Goal: Transaction & Acquisition: Obtain resource

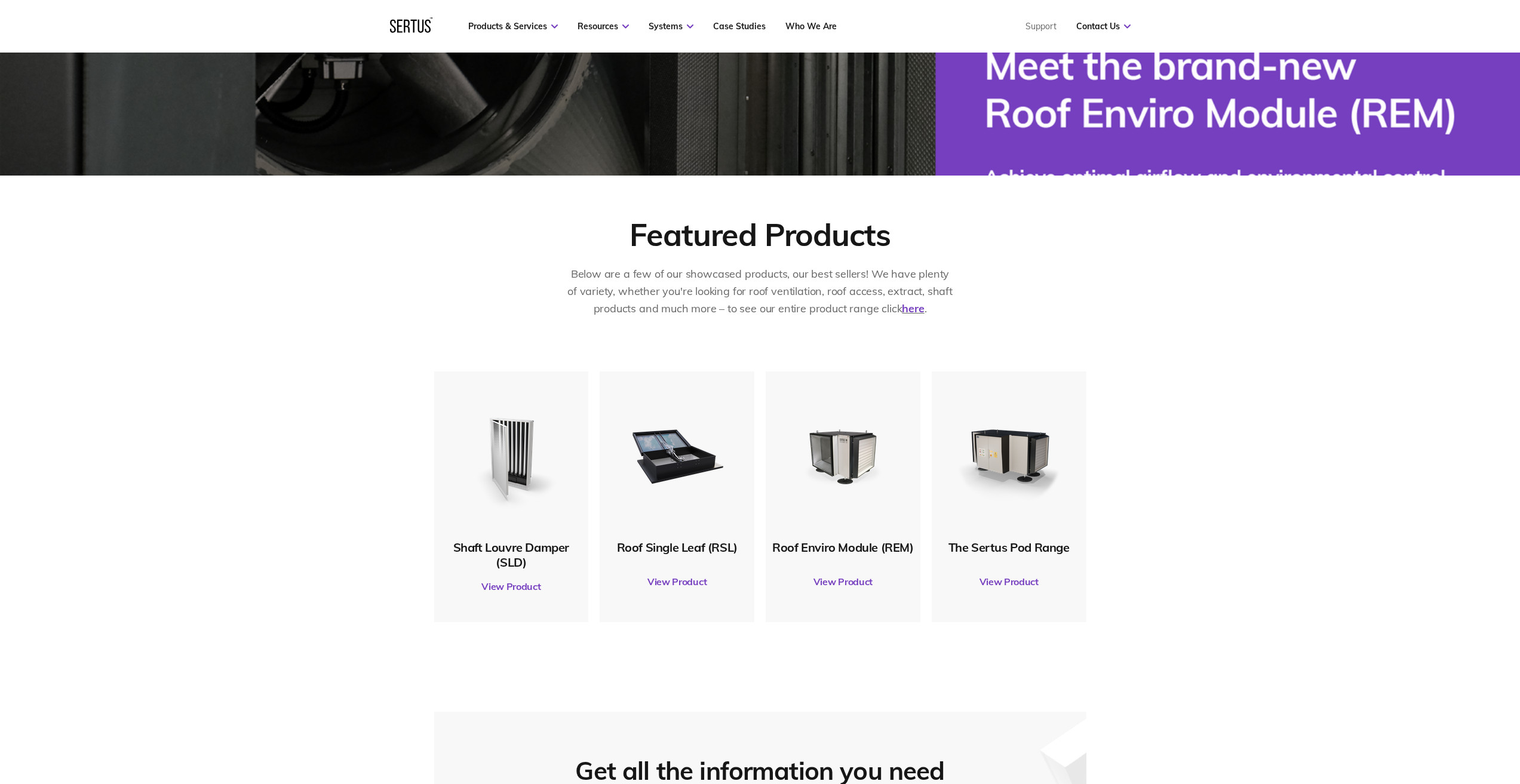
scroll to position [418, 0]
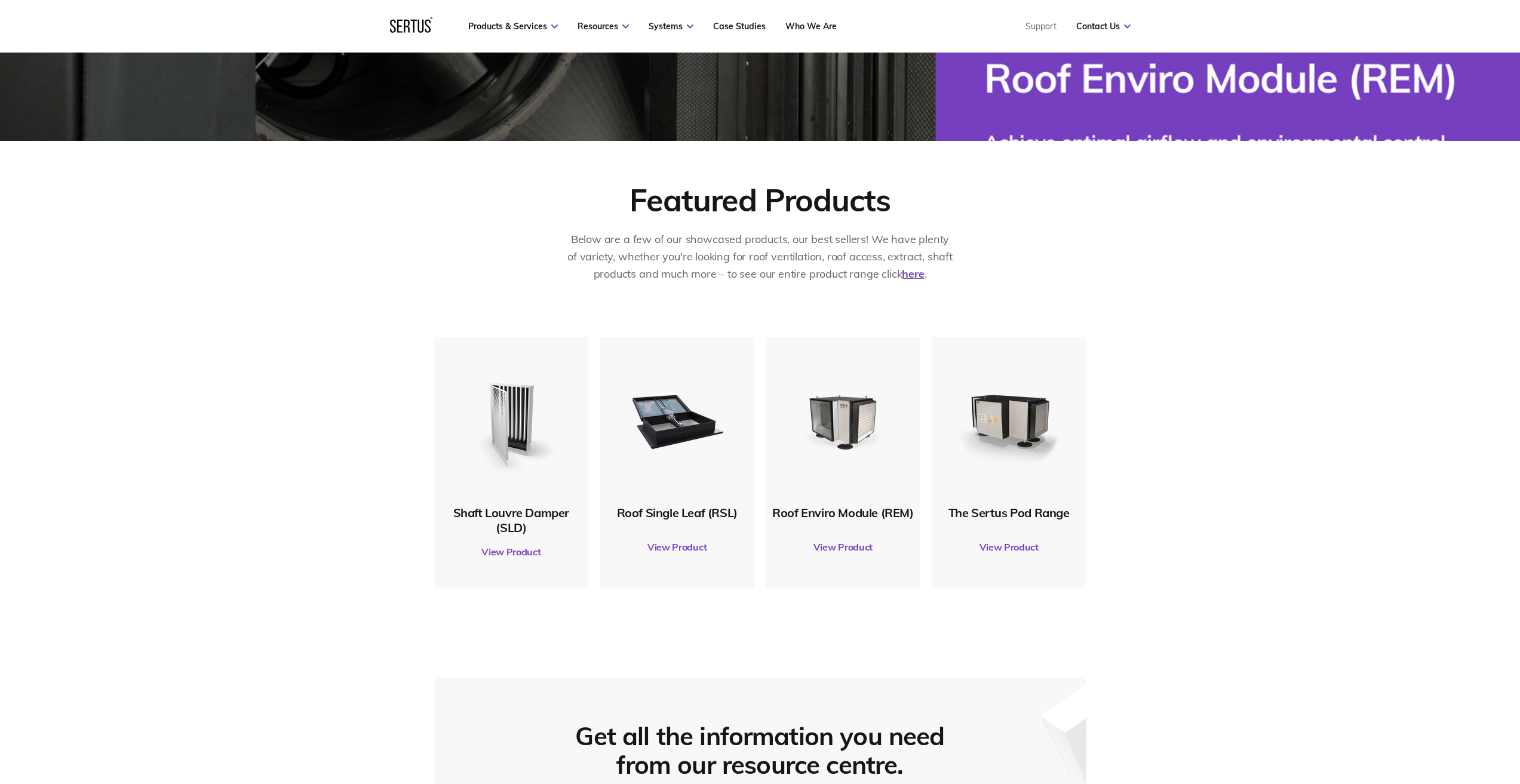
click at [672, 546] on link "View Product" at bounding box center [677, 547] width 143 height 33
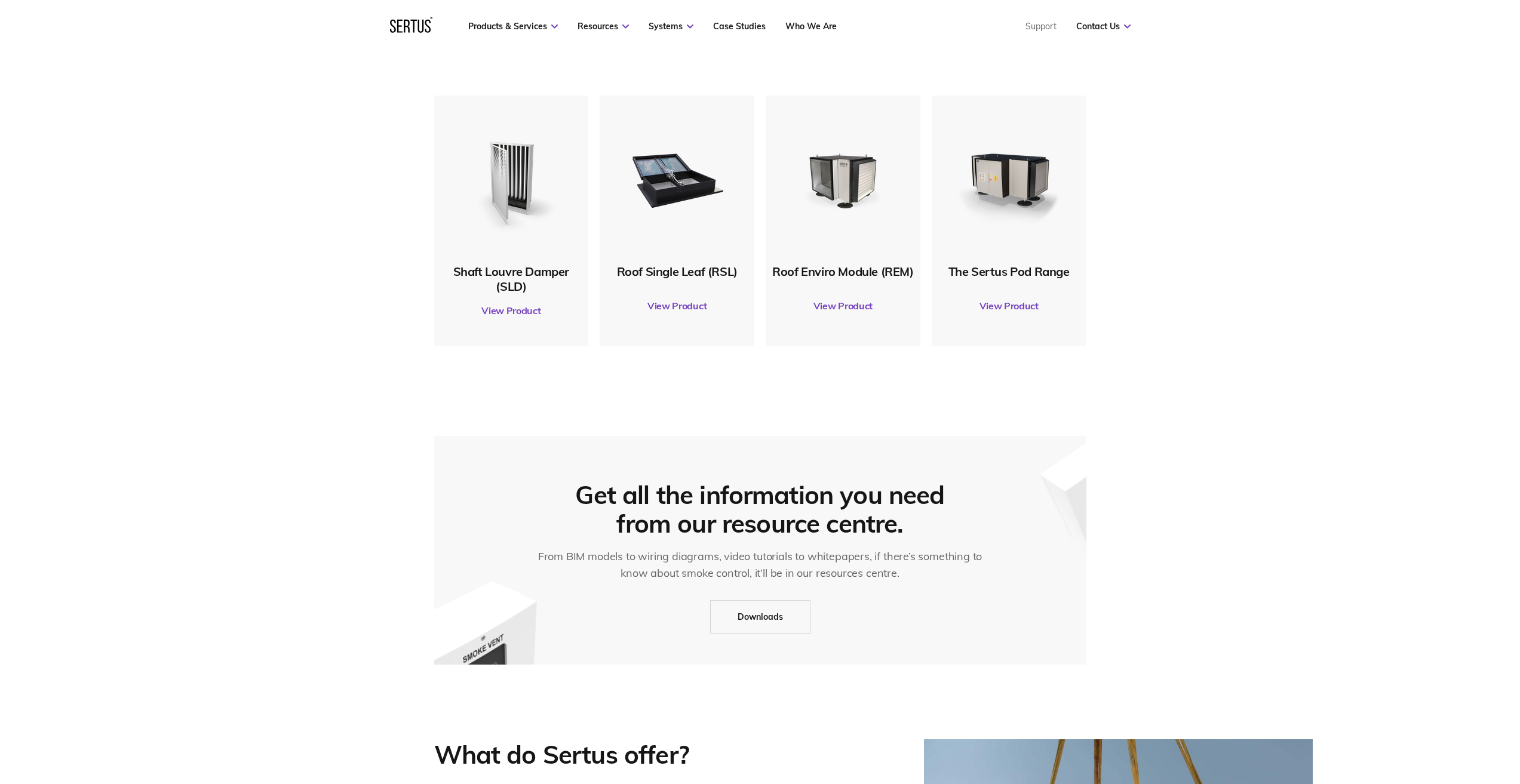
scroll to position [657, 0]
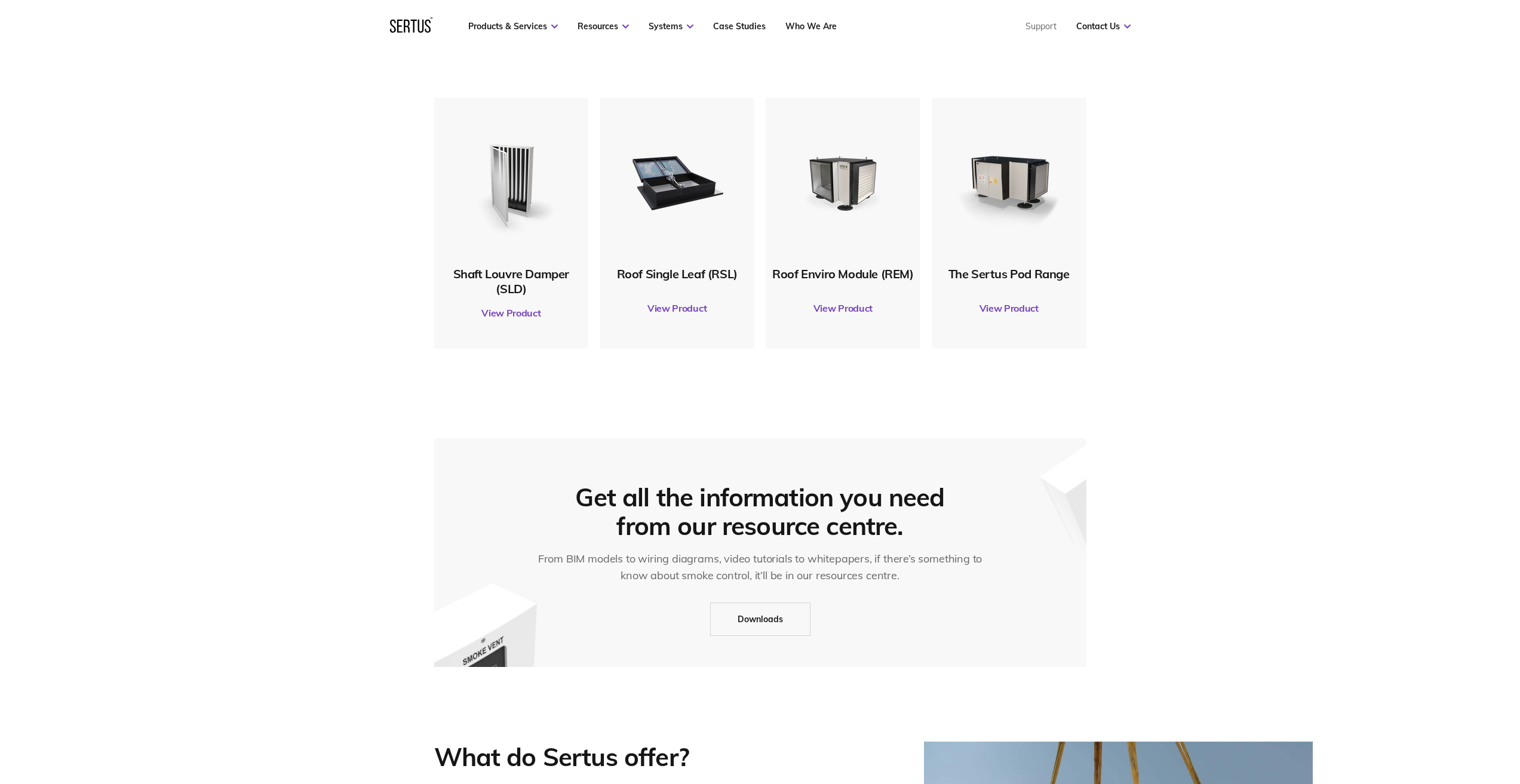
click at [668, 308] on link "View Product" at bounding box center [677, 308] width 143 height 33
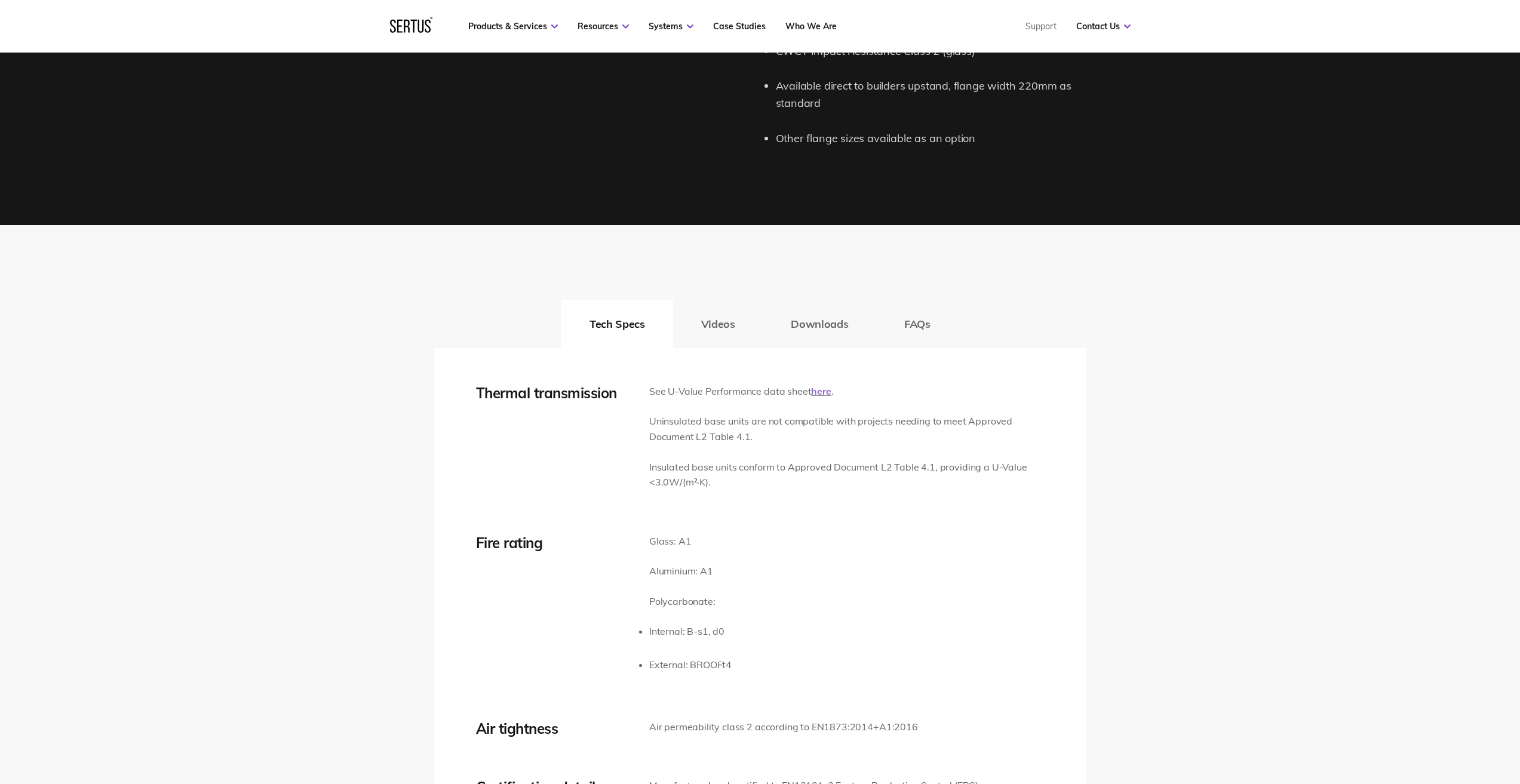
scroll to position [1672, 0]
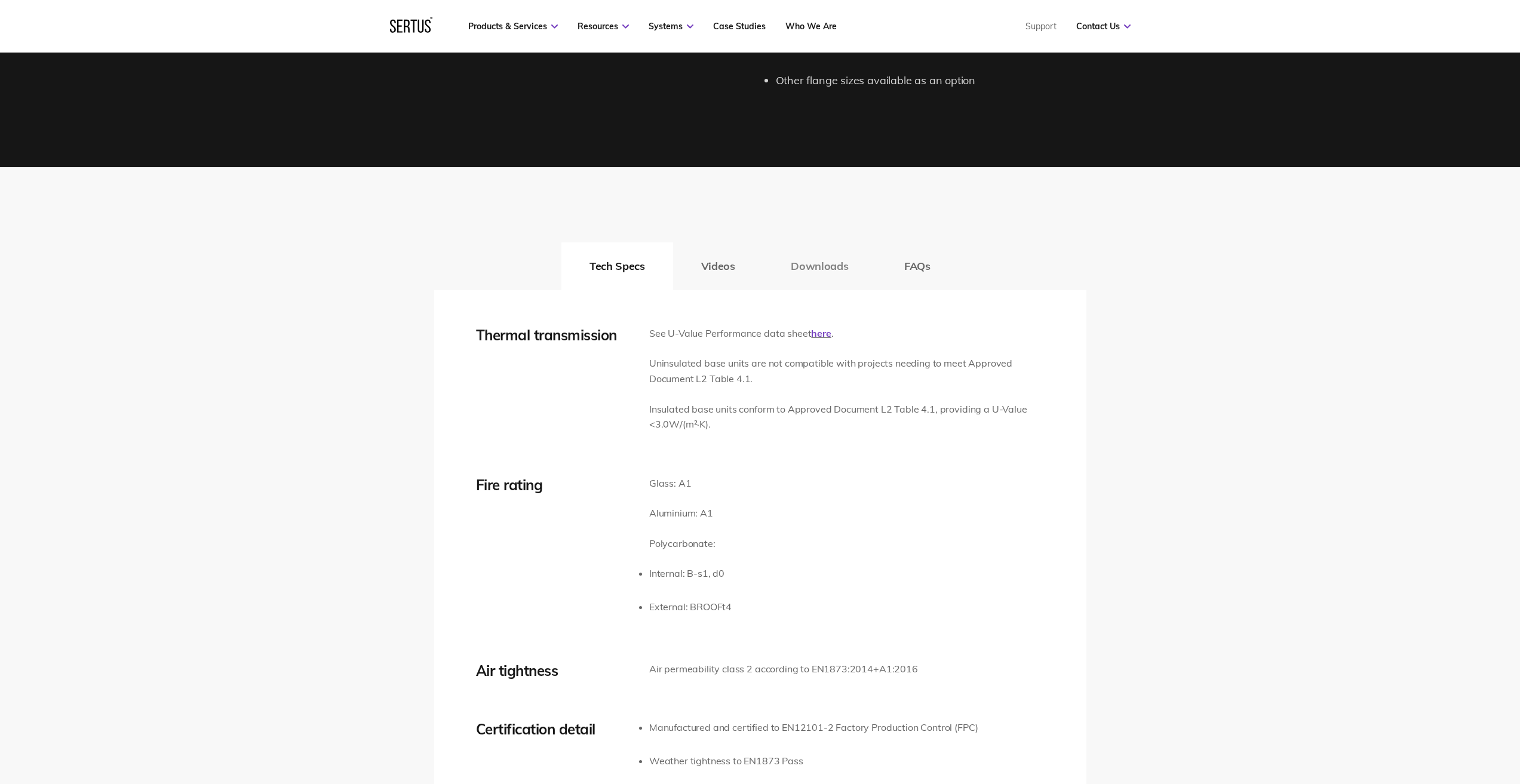
click at [825, 267] on button "Downloads" at bounding box center [819, 266] width 113 height 48
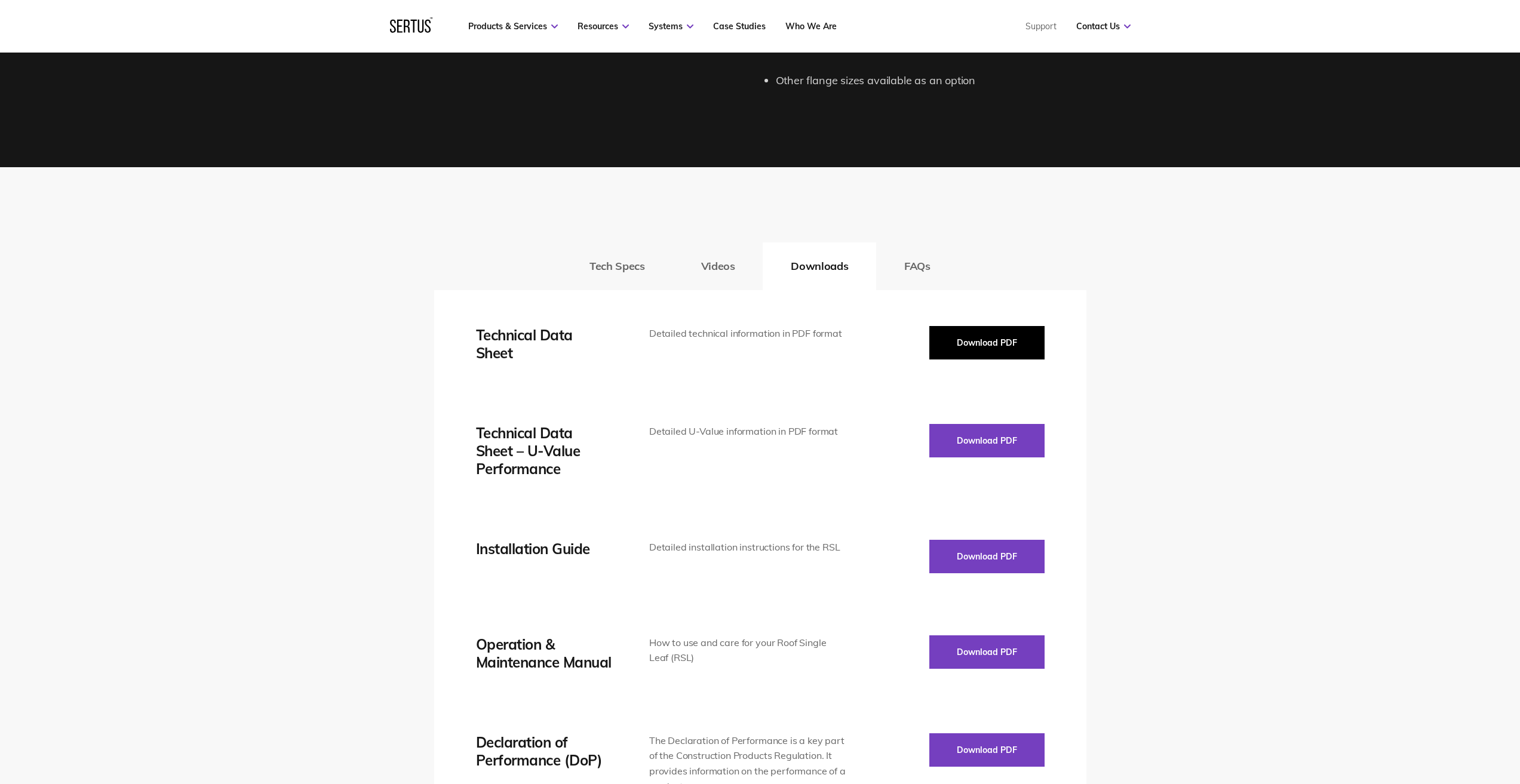
click at [1010, 345] on button "Download PDF" at bounding box center [986, 342] width 115 height 33
click at [1396, 338] on div "Tech Specs Videos Downloads FAQs Thermal transmission See U-Value Performance d…" at bounding box center [760, 622] width 1520 height 911
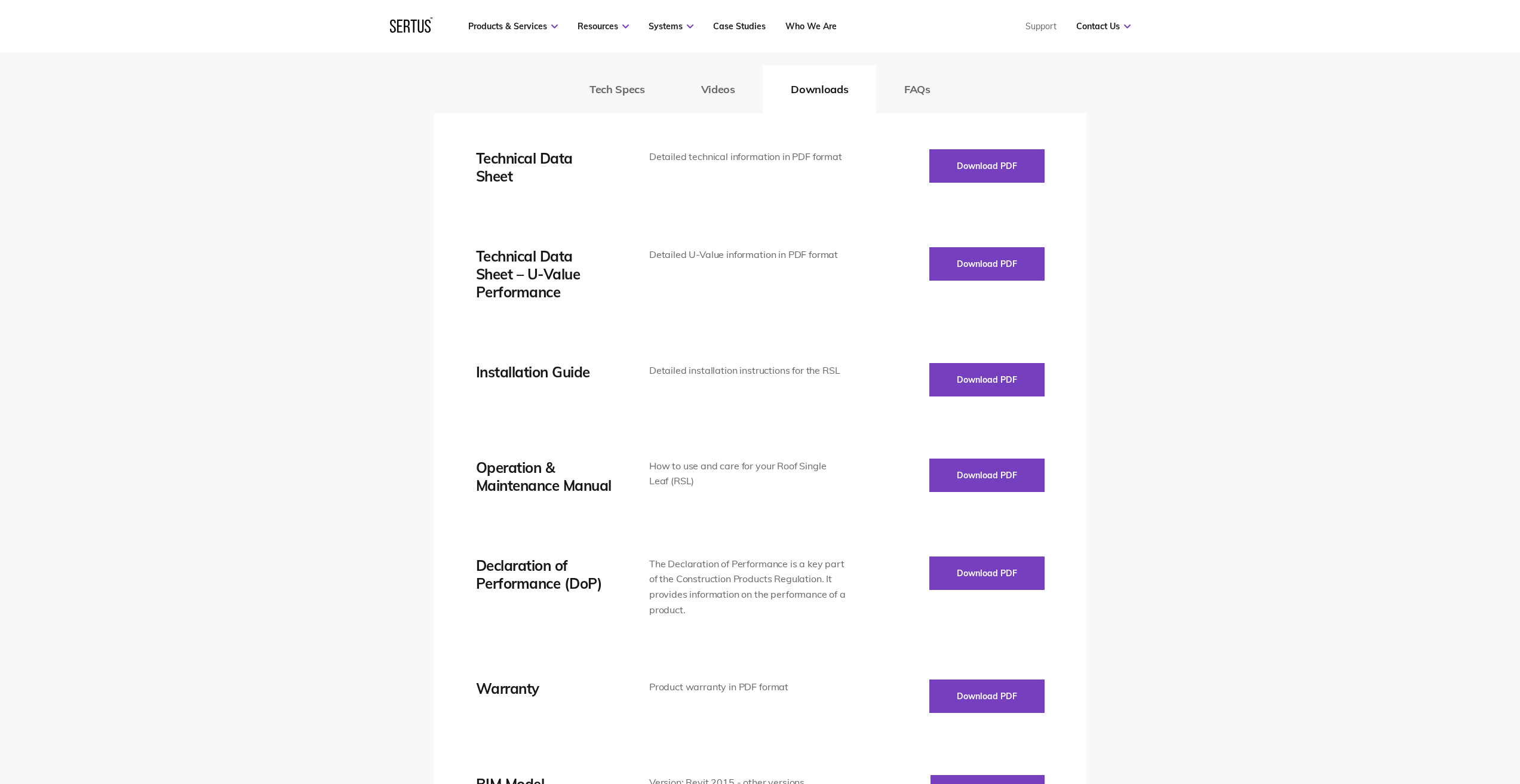
scroll to position [1911, 0]
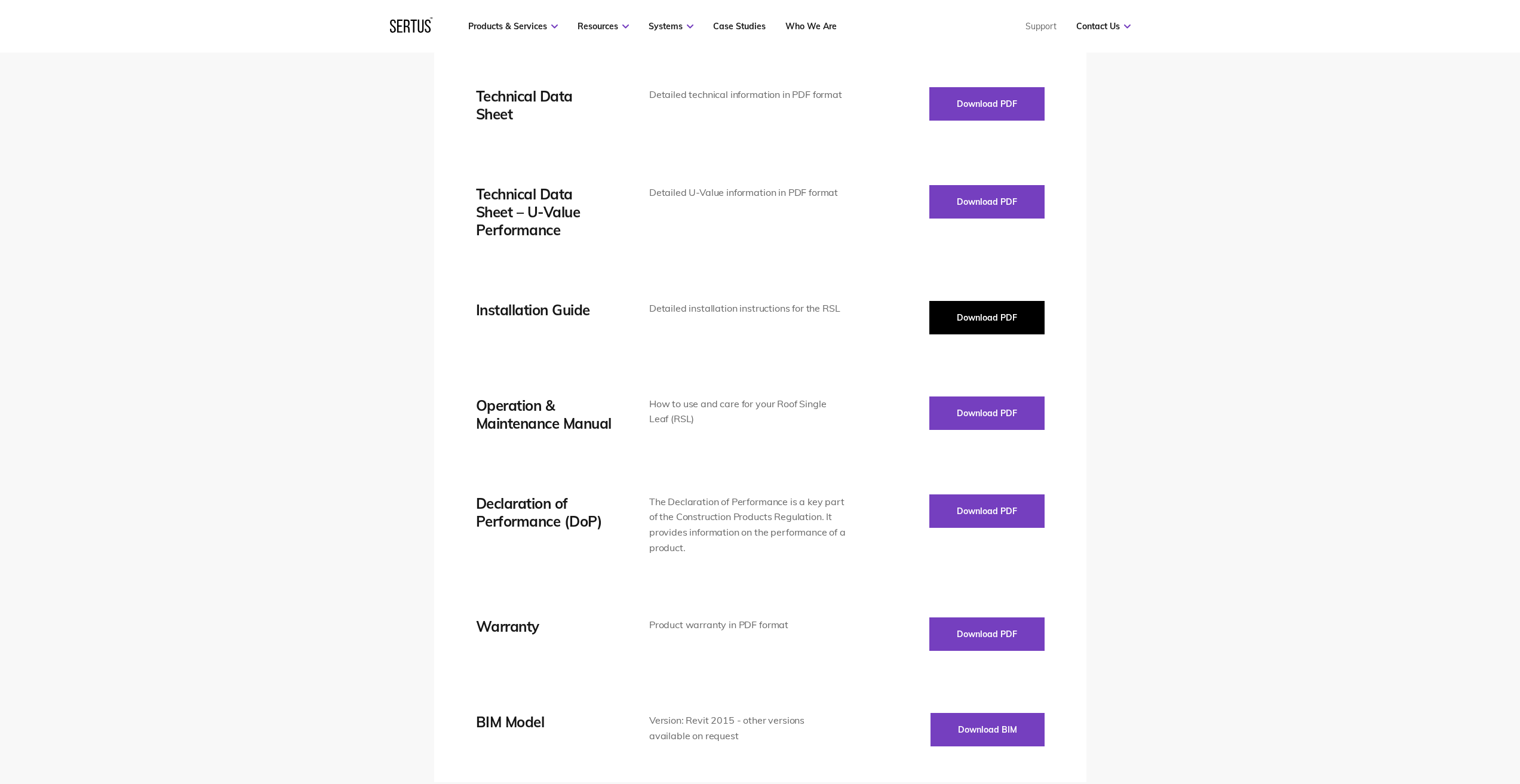
click at [1002, 312] on button "Download PDF" at bounding box center [986, 318] width 115 height 33
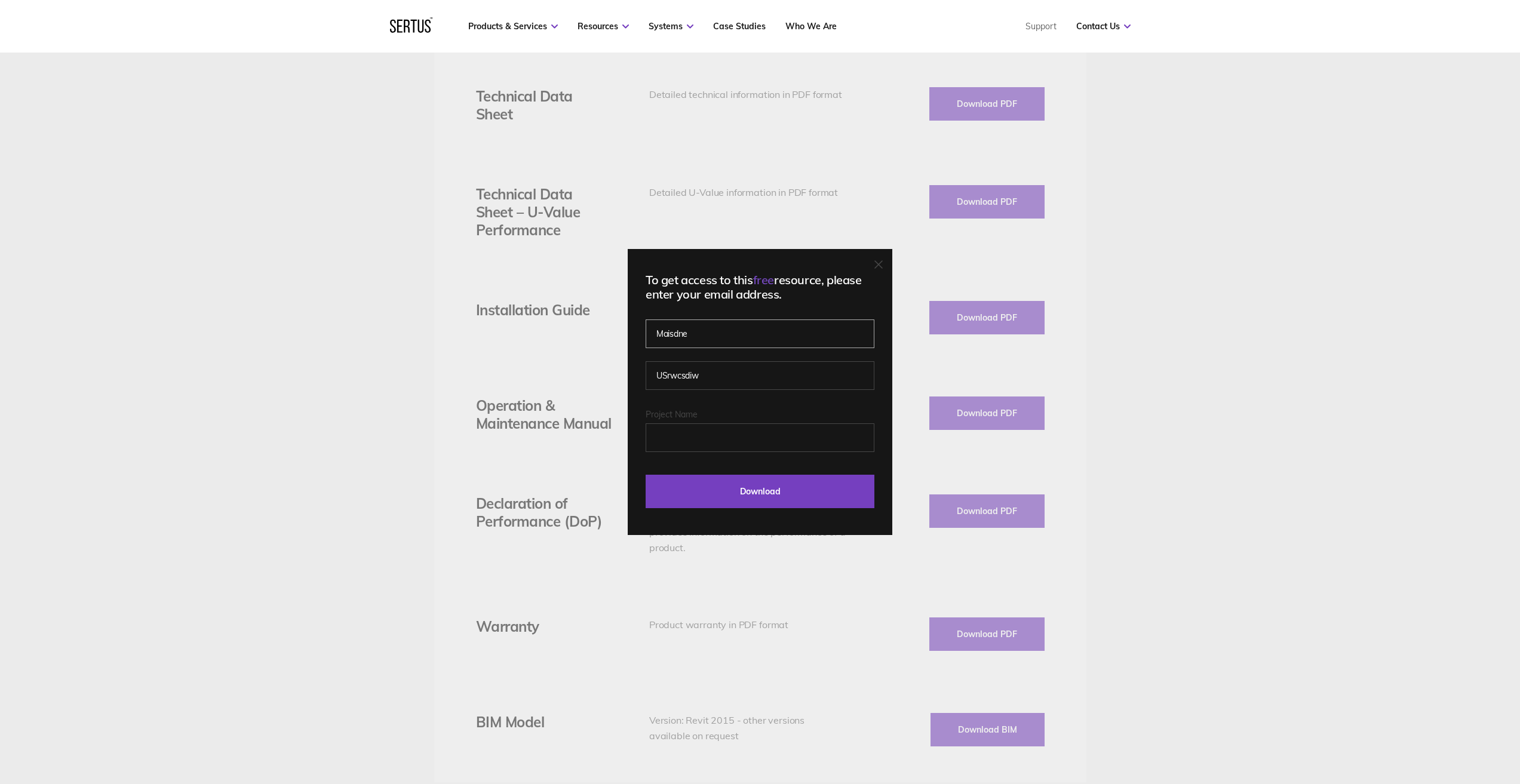
click at [710, 335] on input "Maisdne" at bounding box center [760, 334] width 229 height 29
click at [710, 434] on input "Project Name" at bounding box center [760, 438] width 229 height 29
type input "jhfifi [EMAIL_ADDRESS][DOMAIN_NAME]"
click at [742, 491] on input "Download" at bounding box center [760, 491] width 229 height 33
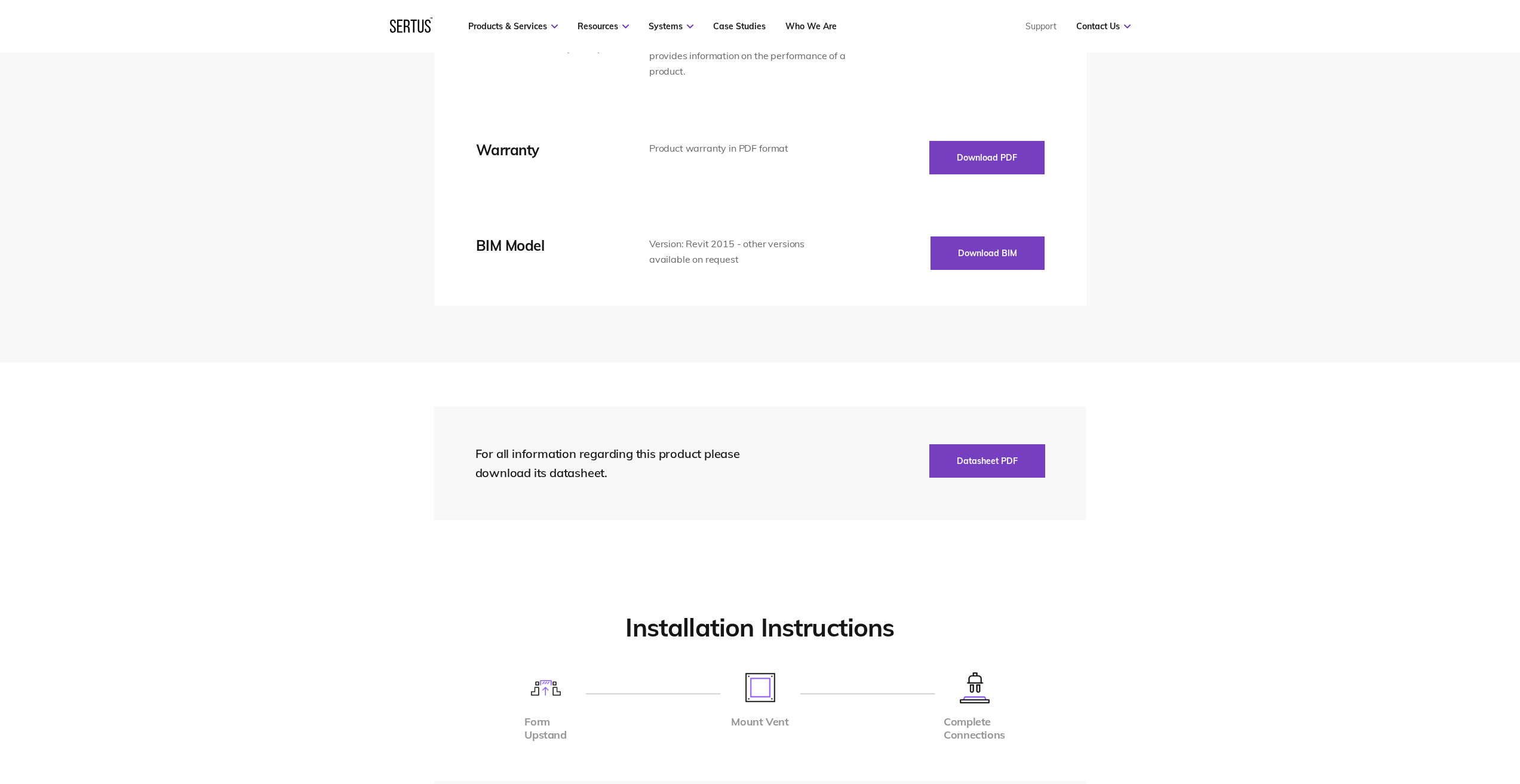
scroll to position [2388, 0]
click at [985, 461] on button "Datasheet PDF" at bounding box center [987, 460] width 116 height 33
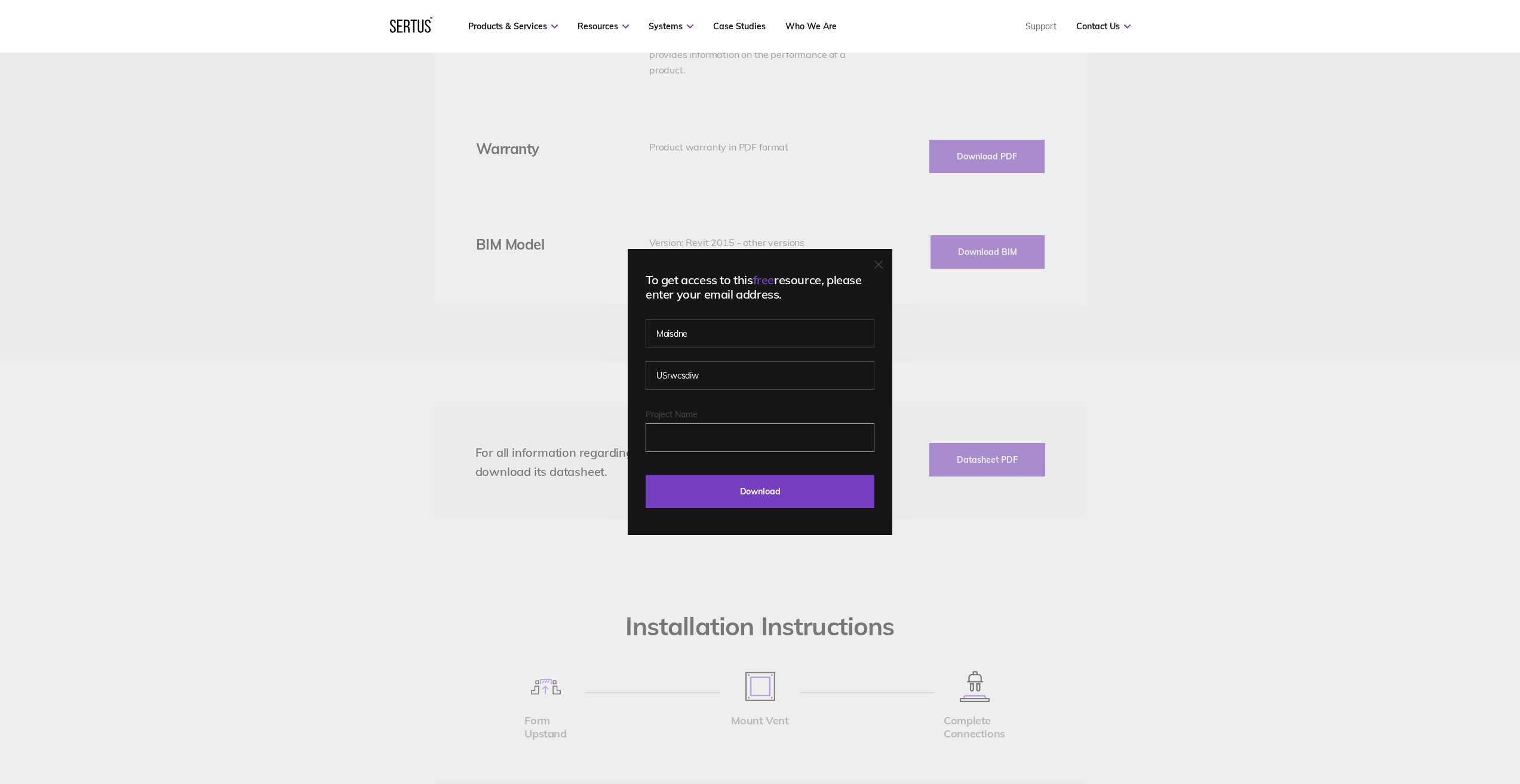
click at [718, 437] on input "Project Name" at bounding box center [760, 438] width 229 height 29
type input "jhfifi [EMAIL_ADDRESS][DOMAIN_NAME]"
click at [751, 489] on input "Download" at bounding box center [760, 491] width 229 height 33
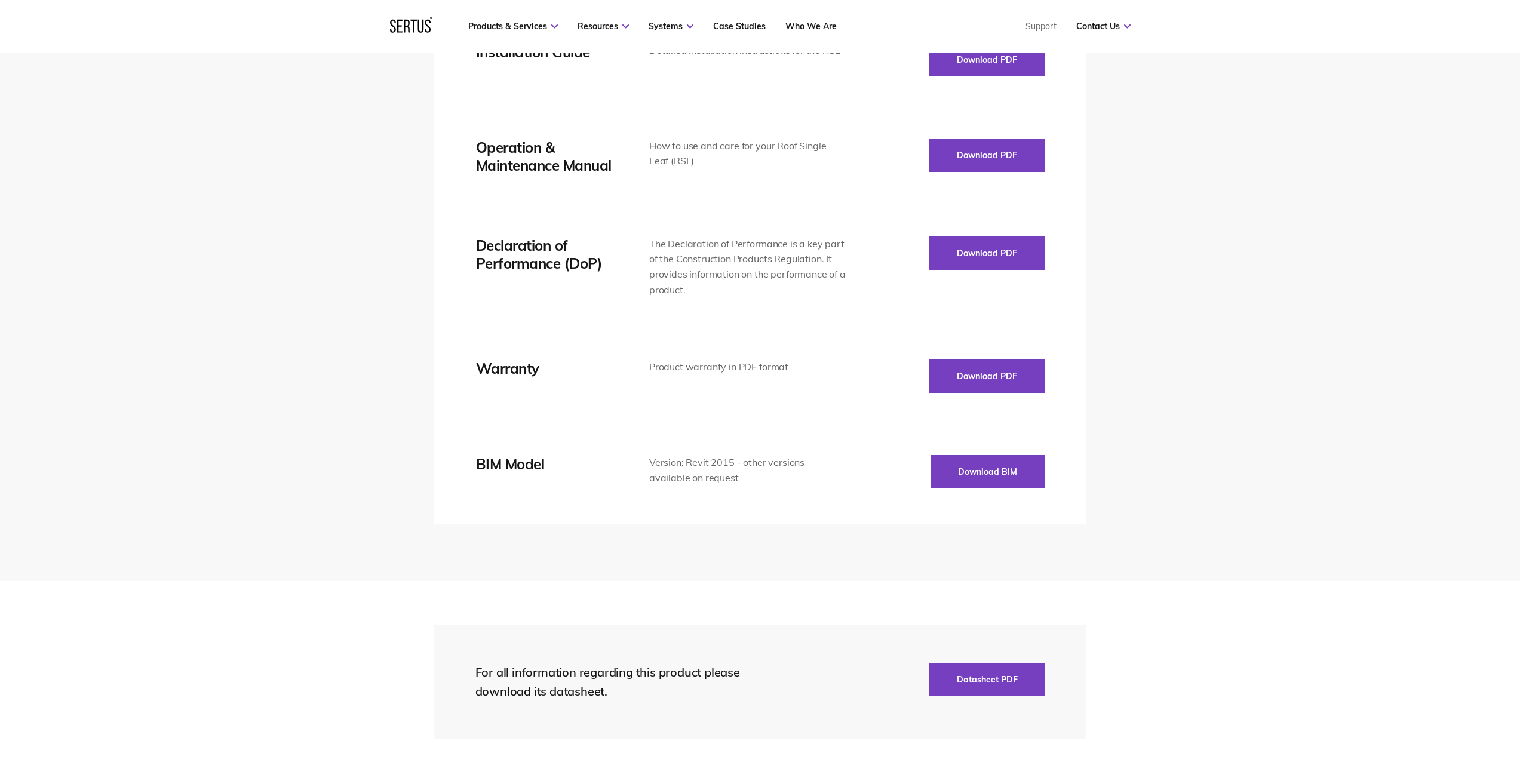
scroll to position [2209, 0]
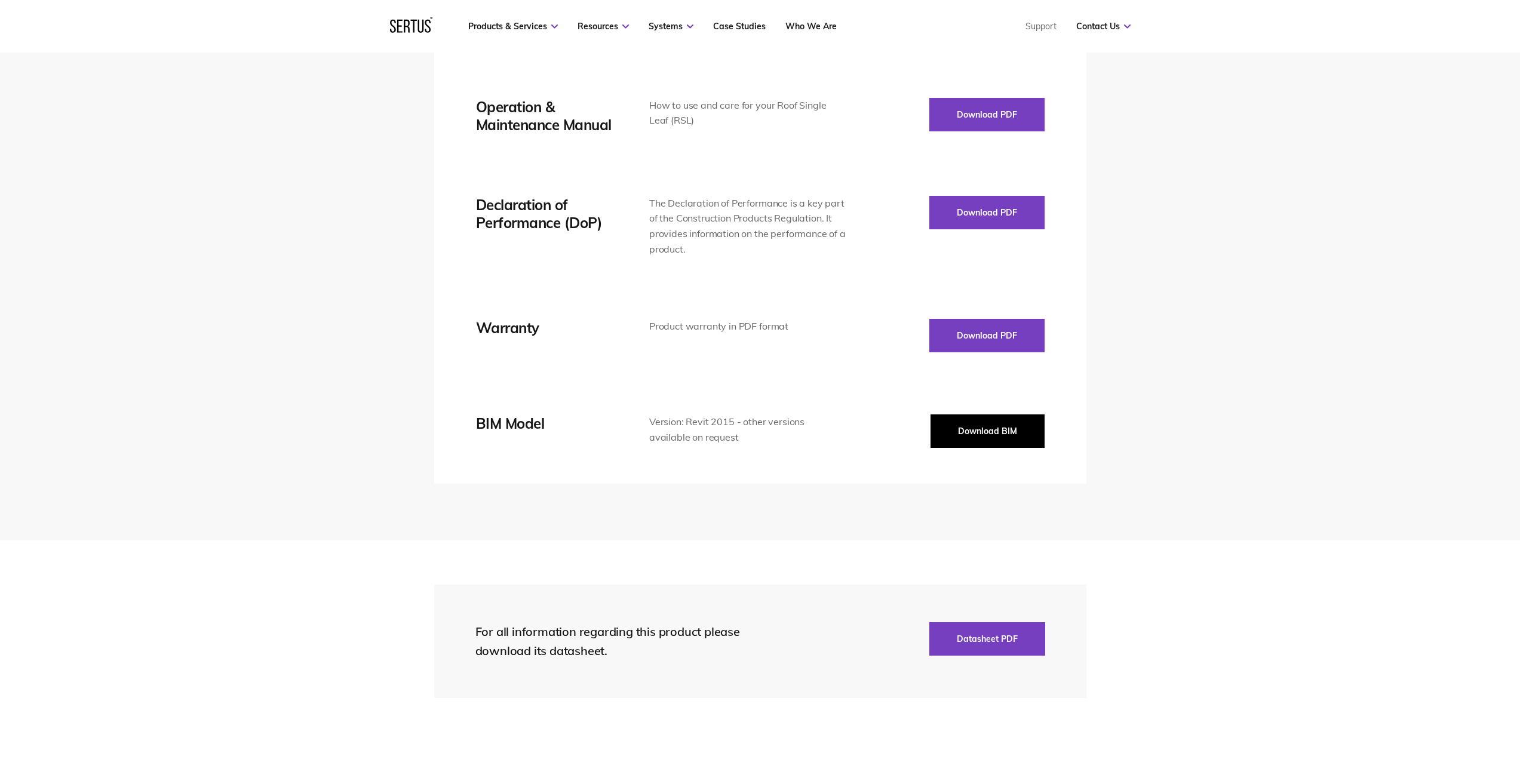
click at [991, 431] on button "Download BIM" at bounding box center [988, 431] width 114 height 33
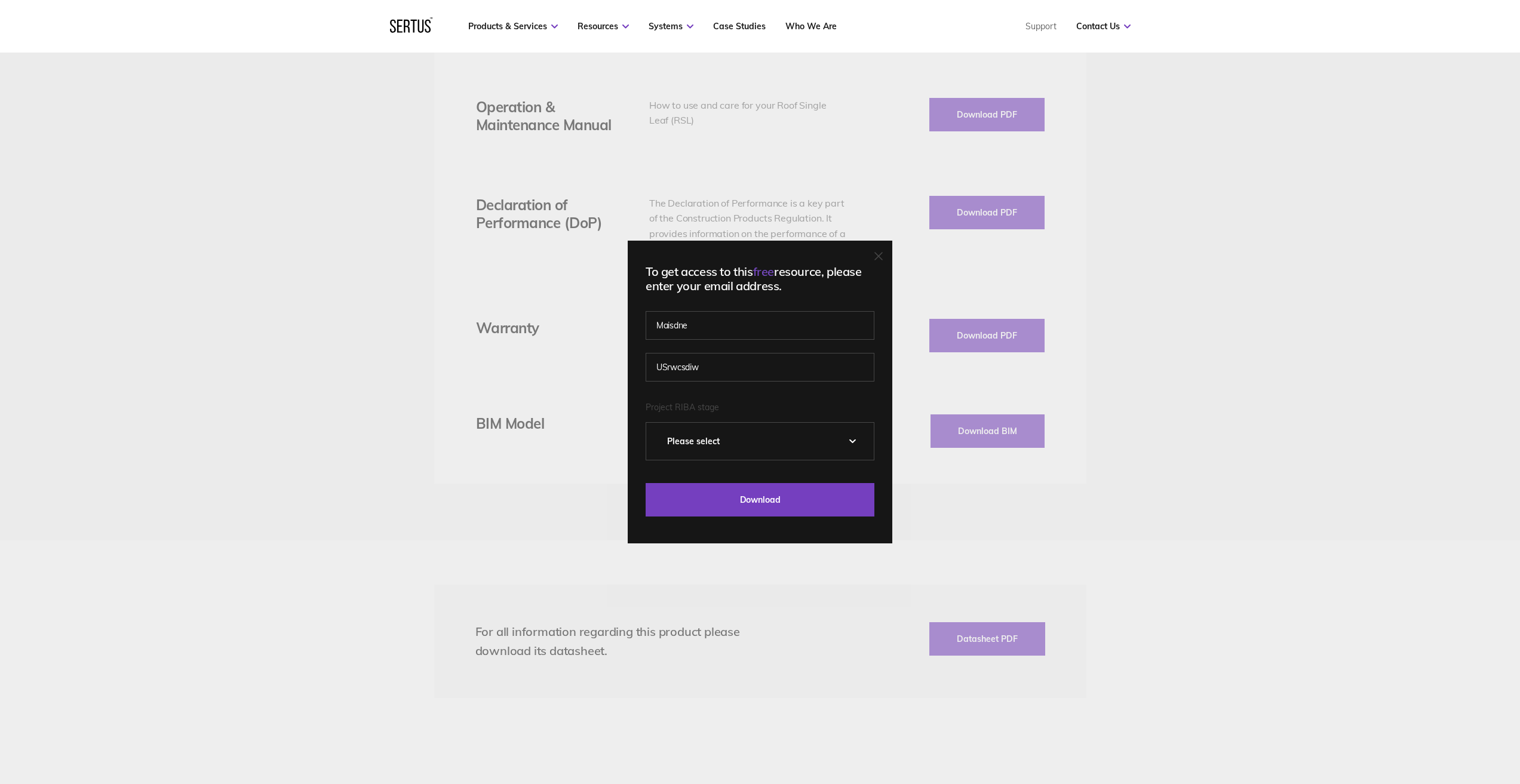
click at [703, 449] on select "Please Select 0 – Strategic Definition 1 - Preparation & Brief 2 - Concept Desi…" at bounding box center [760, 441] width 228 height 37
select select "5 - Construction"
click at [650, 423] on select "Please Select 0 – Strategic Definition 1 - Preparation & Brief 2 - Concept Desi…" at bounding box center [760, 441] width 228 height 37
click at [699, 408] on span "Project RIBA stage" at bounding box center [682, 407] width 74 height 11
click at [699, 423] on select "Please Select 0 – Strategic Definition 1 - Preparation & Brief 2 - Concept Desi…" at bounding box center [760, 441] width 228 height 37
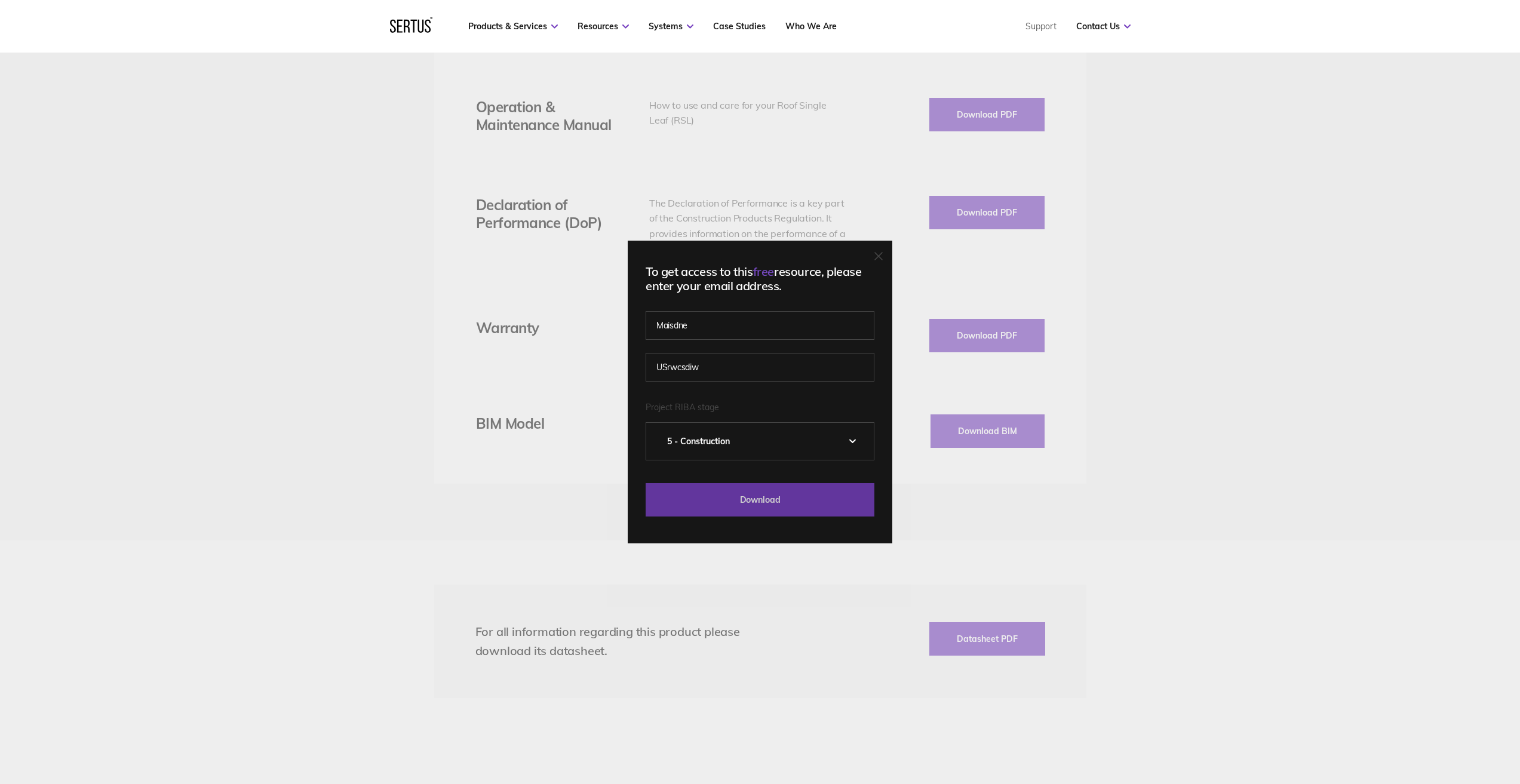
click at [765, 499] on input "Download" at bounding box center [760, 499] width 229 height 33
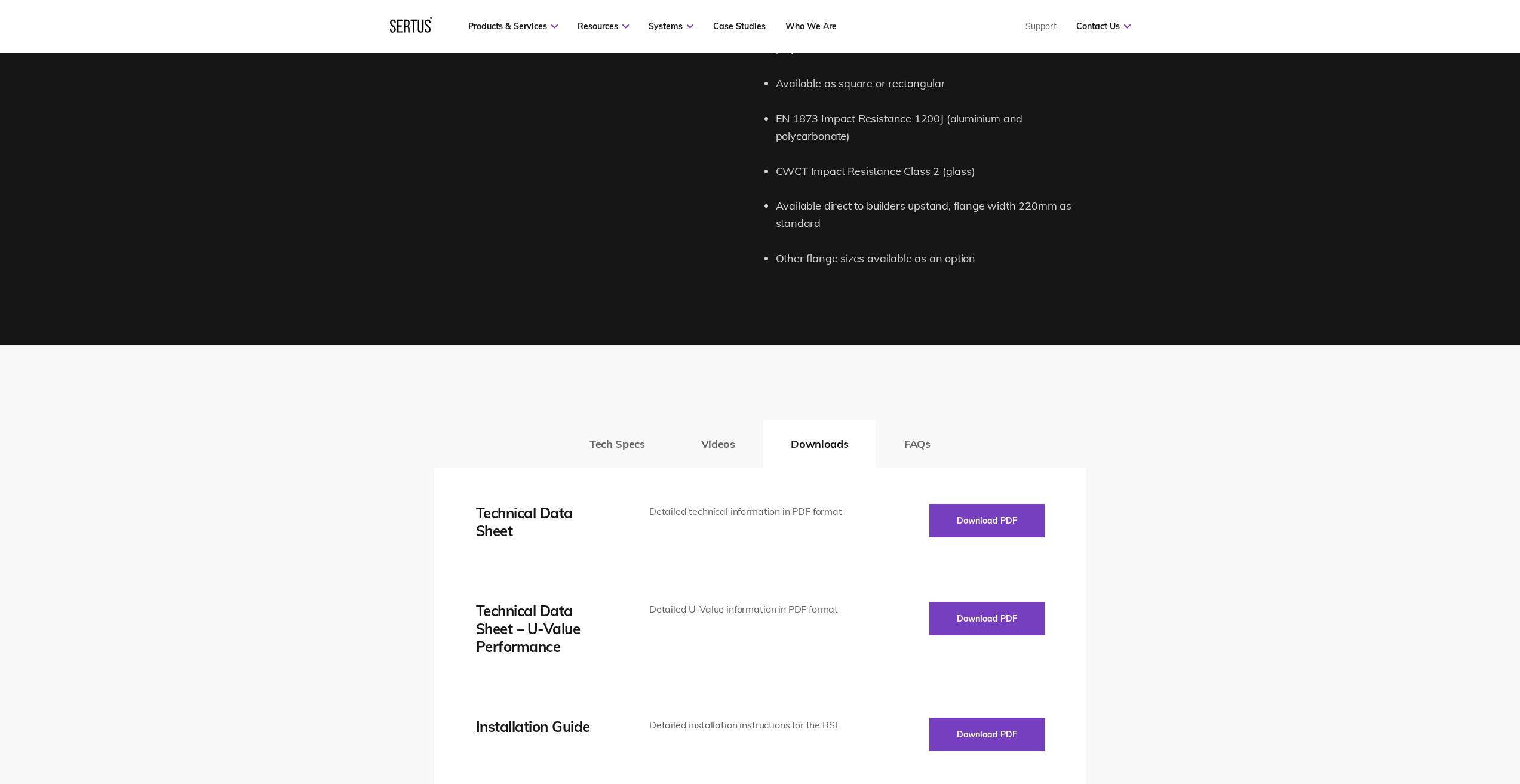
scroll to position [1493, 0]
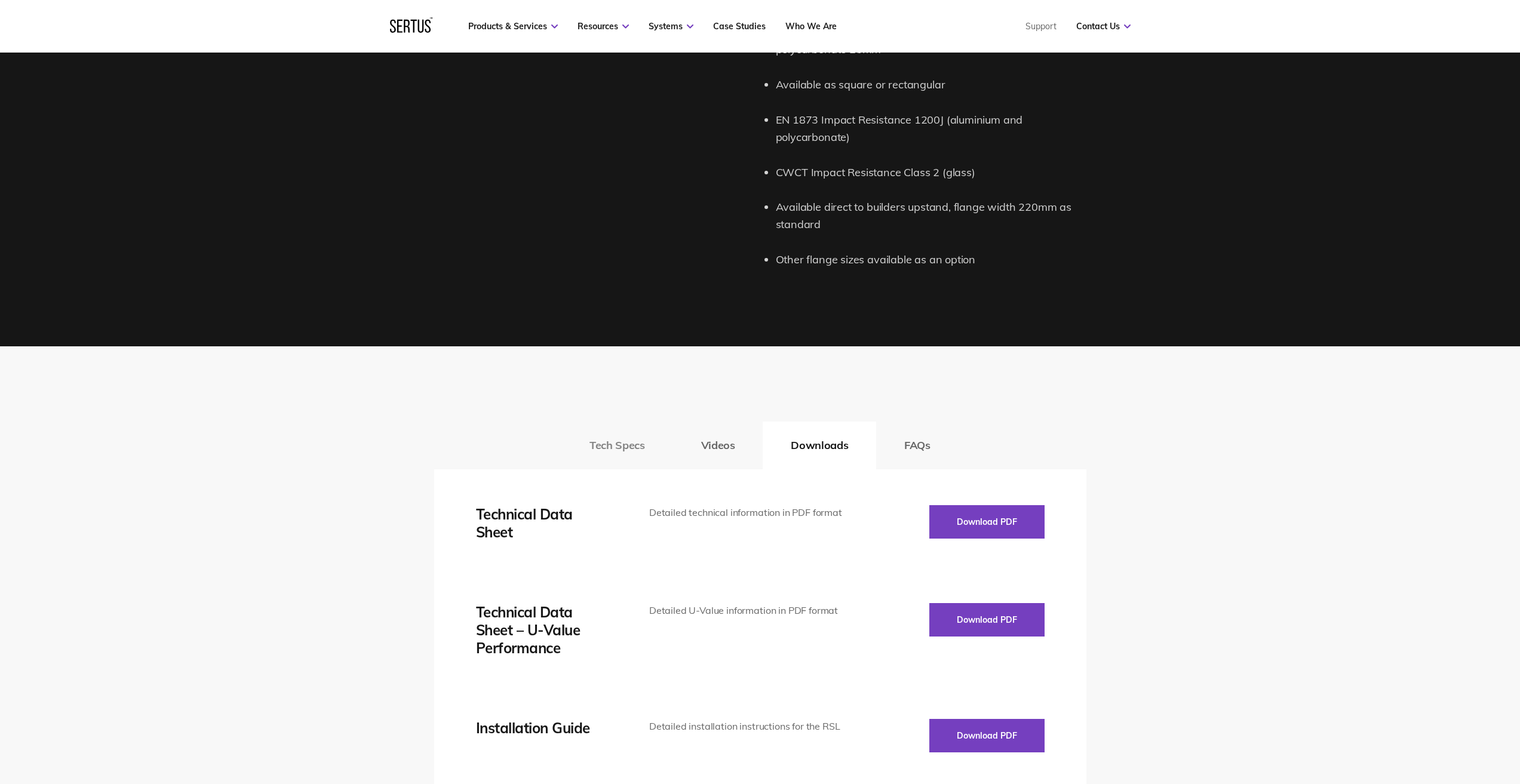
click at [630, 449] on button "Tech Specs" at bounding box center [617, 446] width 111 height 48
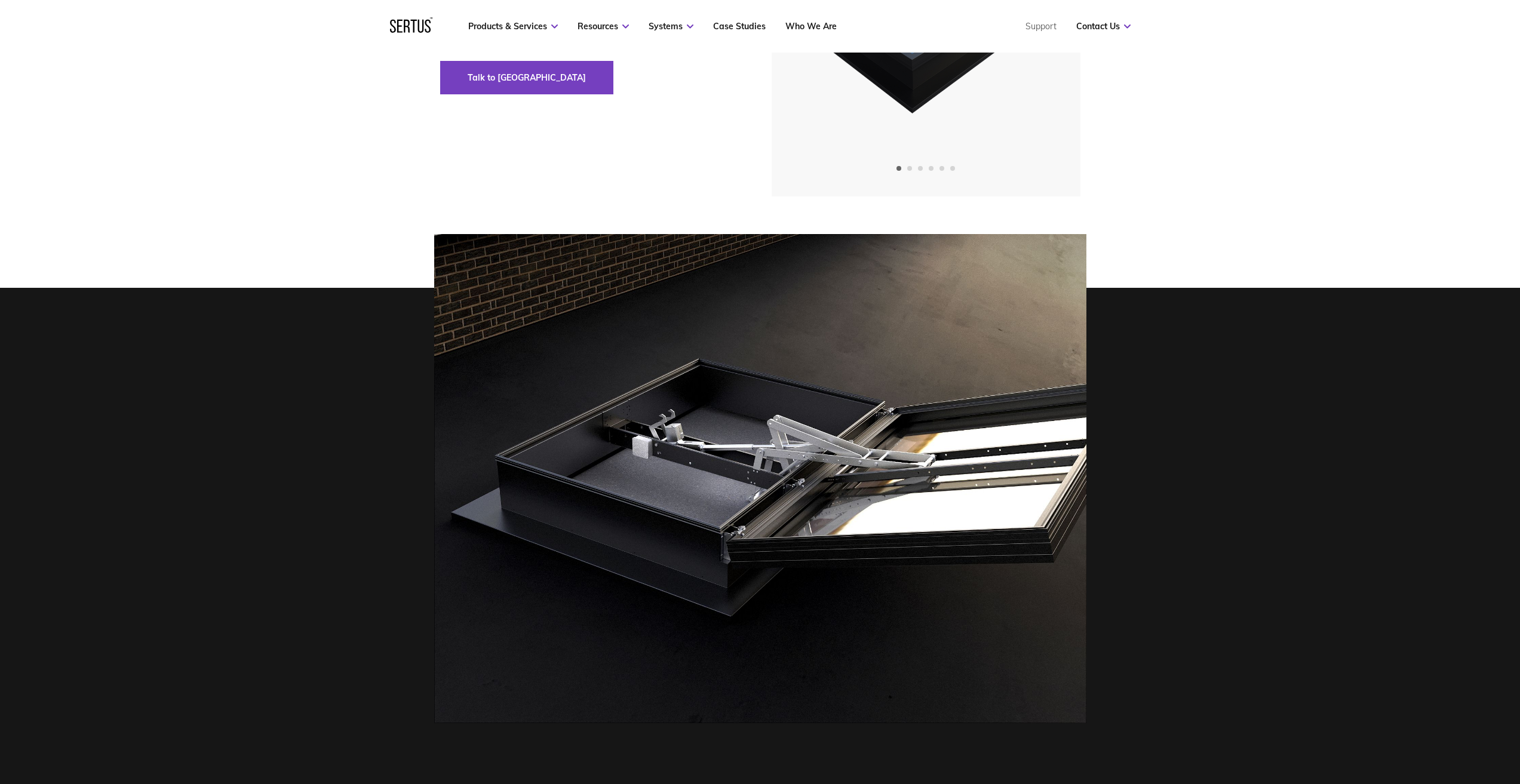
scroll to position [120, 0]
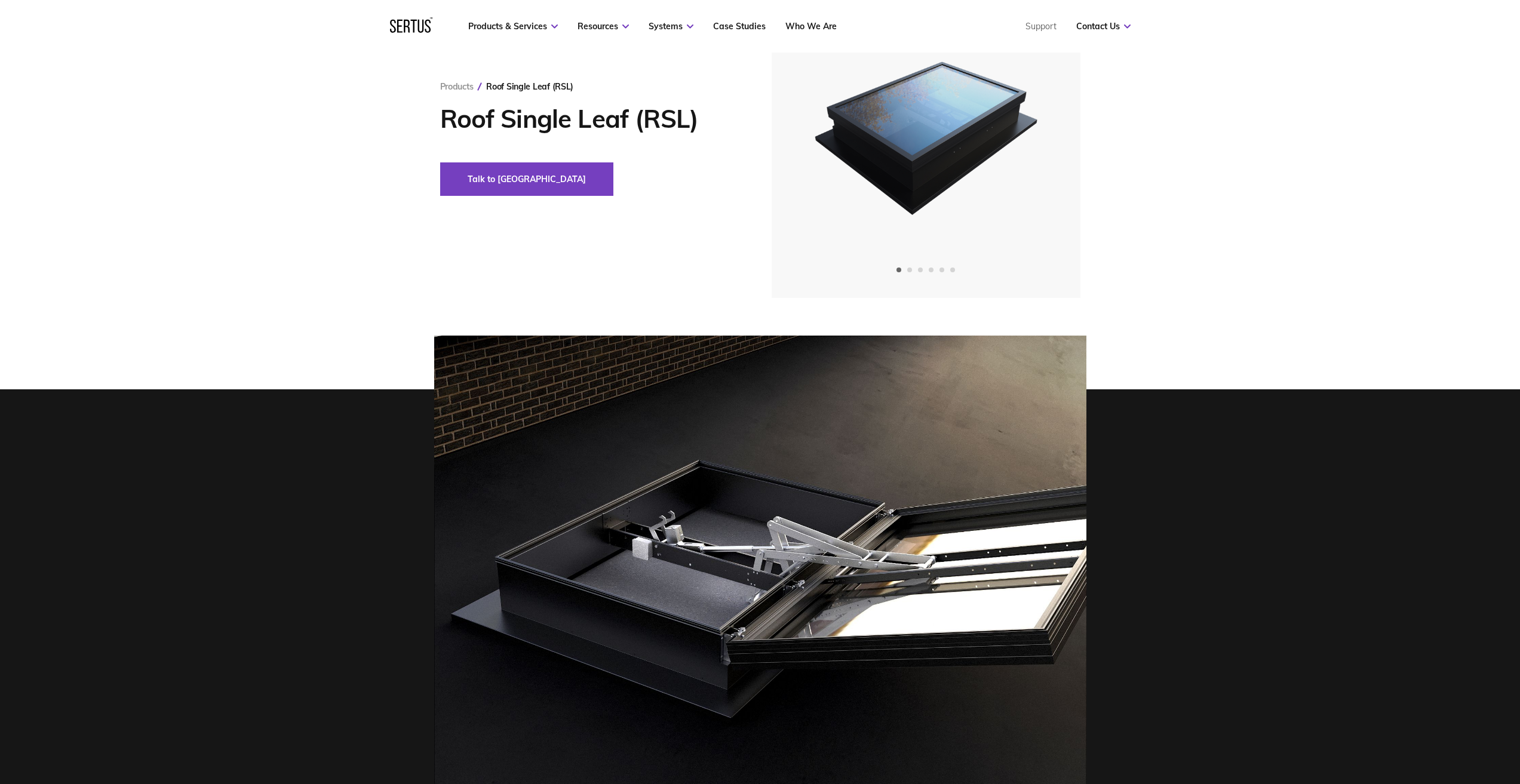
click at [1393, 205] on div "Products Roof Single Leaf (RSL) Roof Single Leaf (RSL) Talk to us" at bounding box center [760, 138] width 1520 height 319
